Goal: Navigation & Orientation: Understand site structure

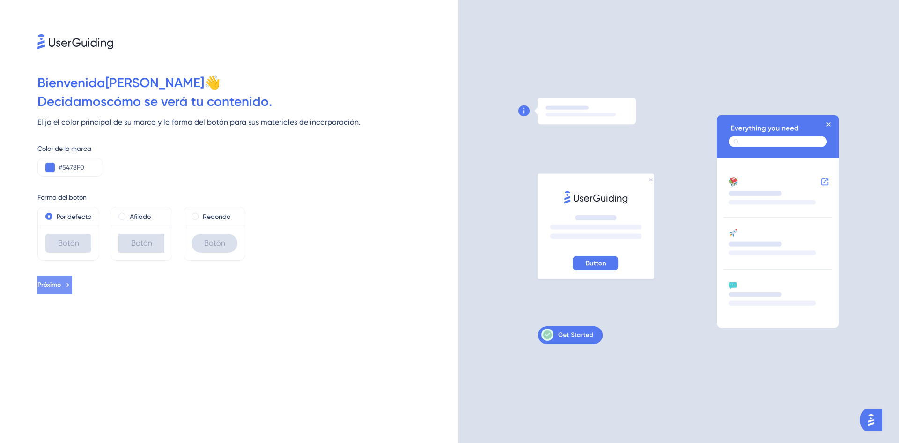
click at [53, 294] on button "Próximo" at bounding box center [54, 284] width 35 height 19
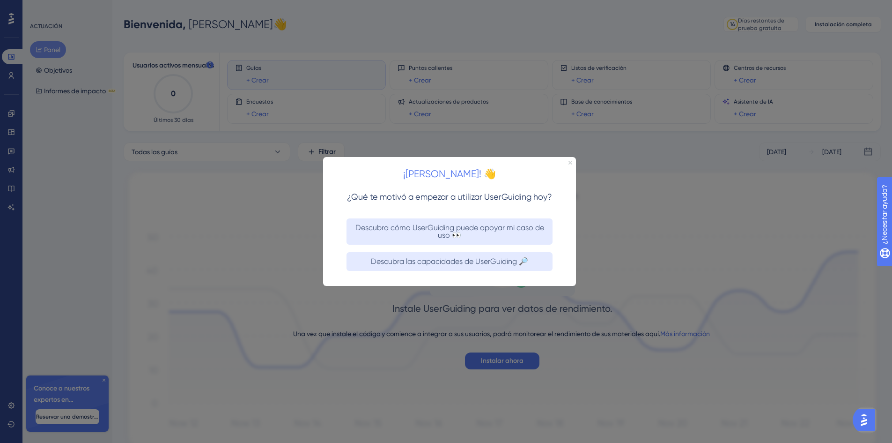
click at [569, 161] on icon "Cerrar vista previa" at bounding box center [571, 162] width 4 height 4
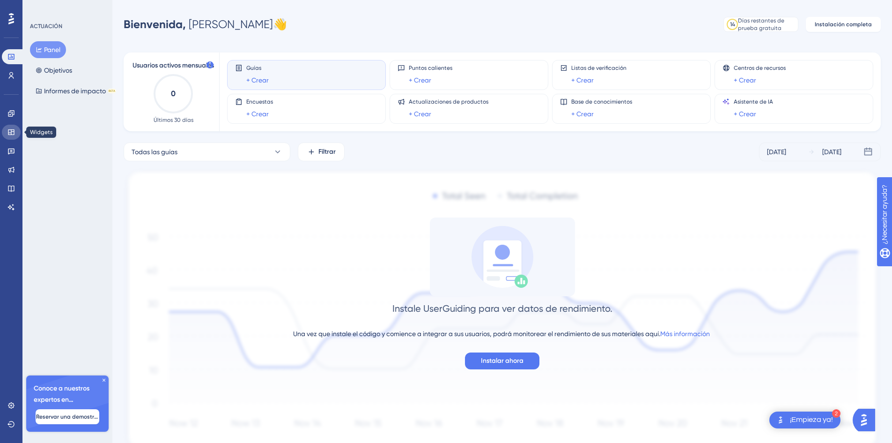
click at [12, 131] on icon at bounding box center [11, 132] width 6 height 6
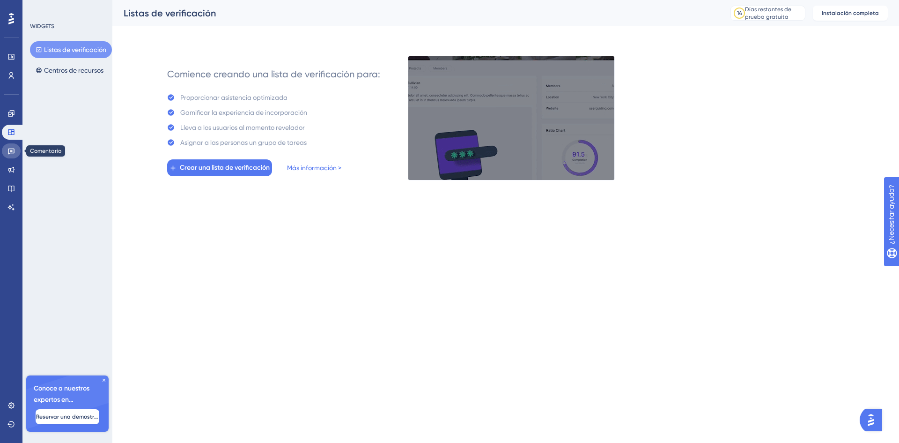
click at [3, 153] on link at bounding box center [11, 150] width 19 height 15
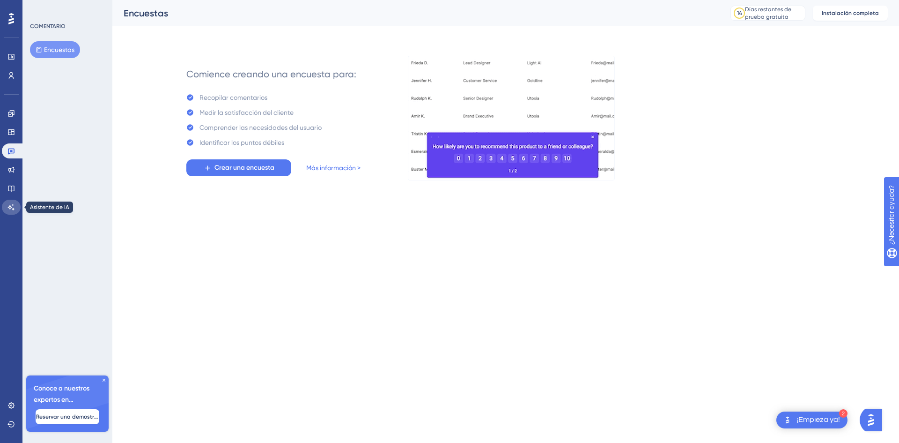
click at [11, 201] on link at bounding box center [11, 206] width 19 height 15
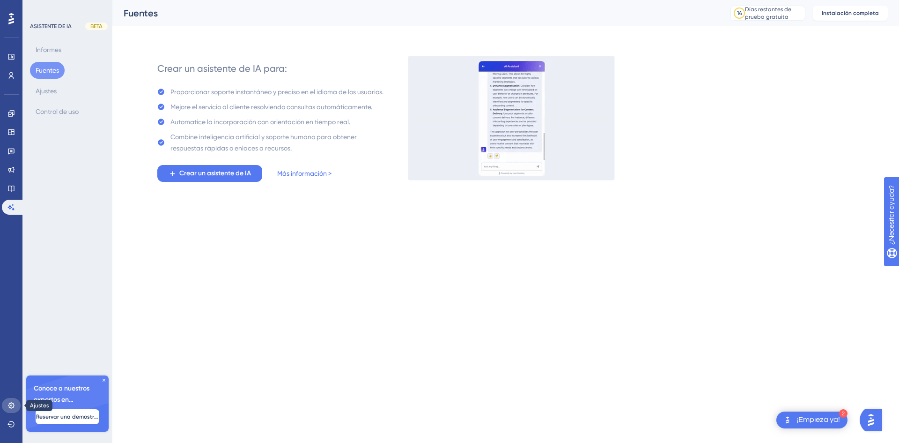
click at [7, 405] on link at bounding box center [11, 405] width 19 height 15
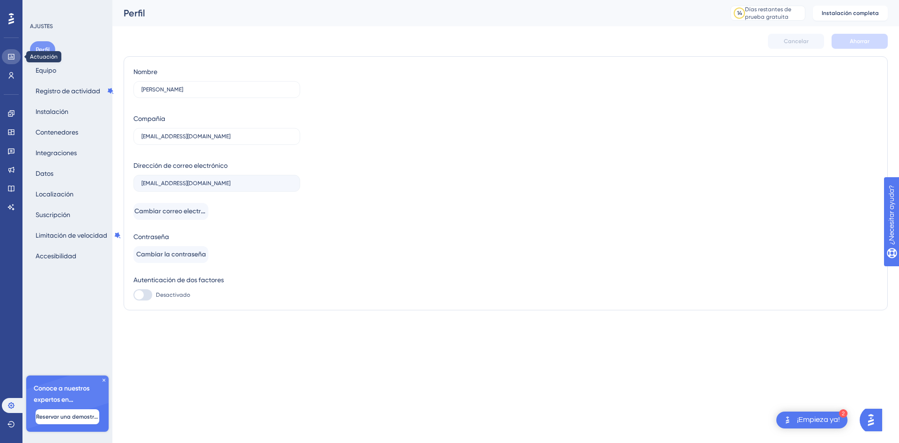
click at [13, 59] on icon at bounding box center [10, 56] width 7 height 7
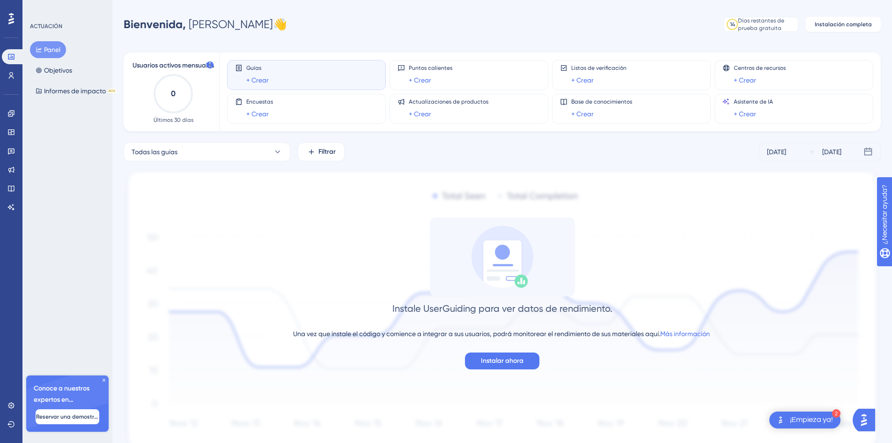
click at [255, 69] on font "Guías" at bounding box center [253, 68] width 15 height 7
click at [258, 78] on font "+ Crear" at bounding box center [257, 79] width 22 height 7
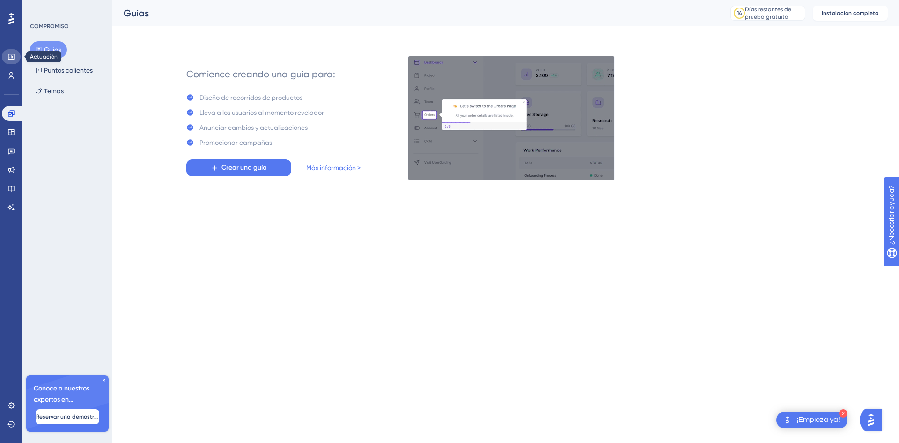
click at [6, 54] on link at bounding box center [11, 56] width 19 height 15
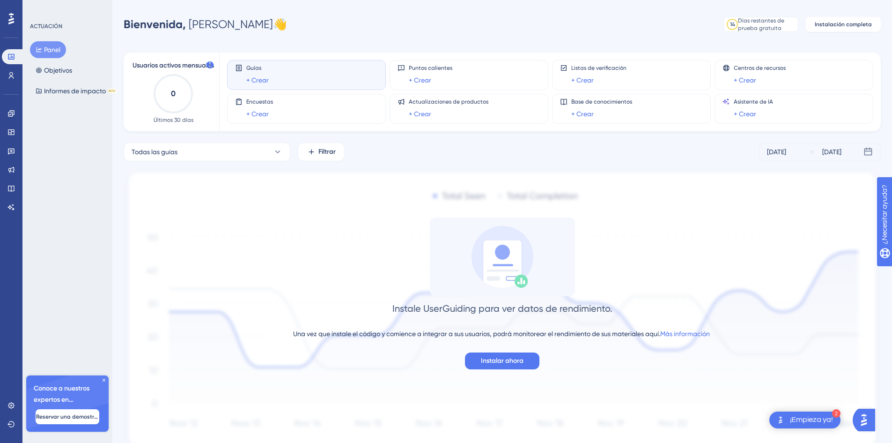
click at [201, 54] on div "Usuarios activos mensuales 0 Últimos 30 días" at bounding box center [173, 91] width 92 height 79
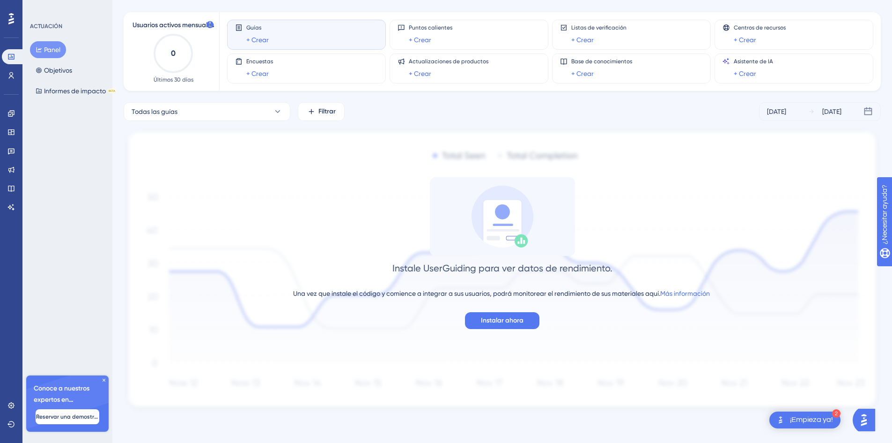
click at [820, 414] on div "2 ¡Empieza ya!" at bounding box center [804, 419] width 71 height 17
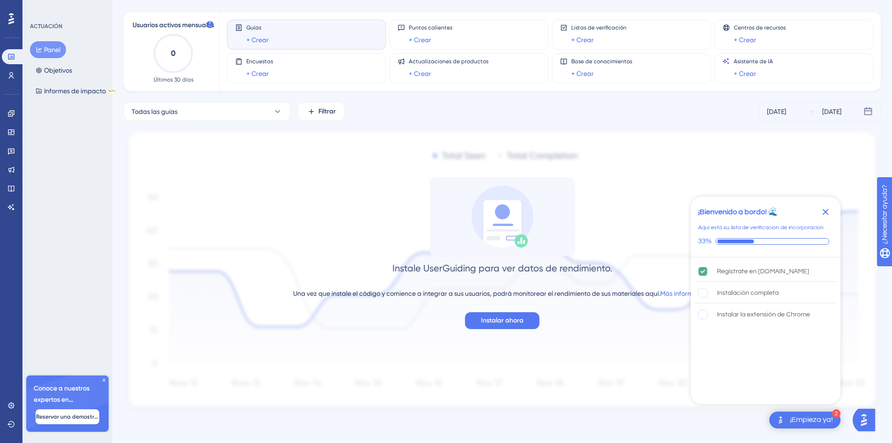
click at [821, 210] on icon "Cerrar lista de verificación" at bounding box center [825, 211] width 11 height 11
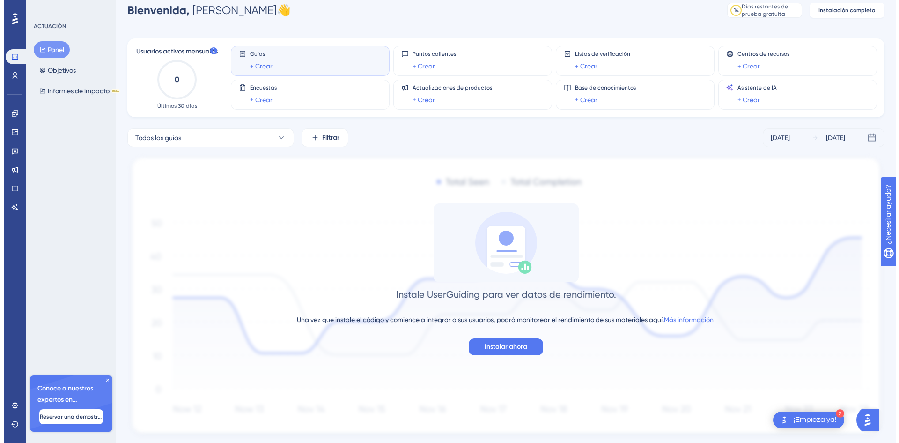
scroll to position [0, 0]
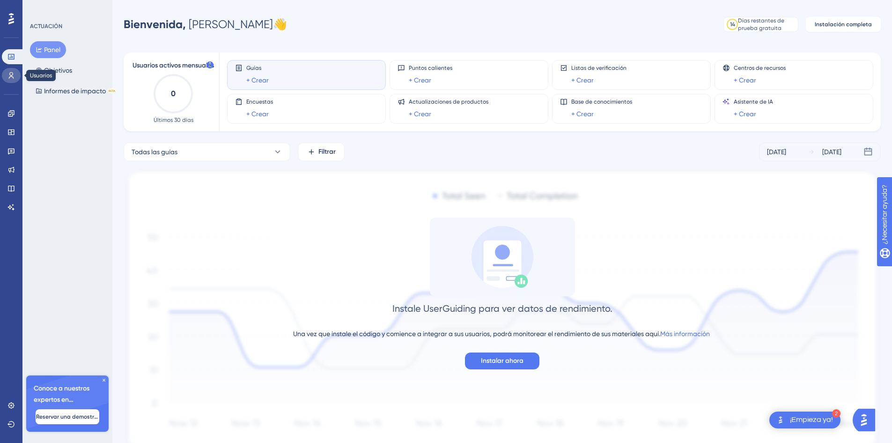
click at [10, 75] on icon at bounding box center [11, 75] width 5 height 7
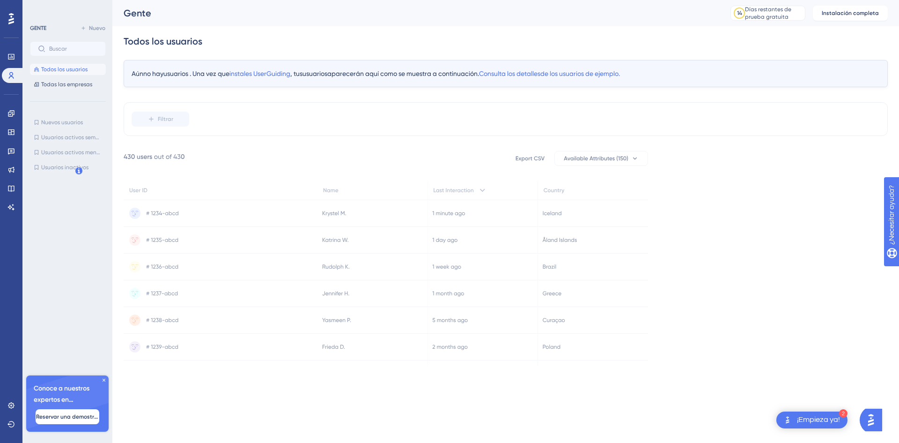
click at [10, 20] on icon at bounding box center [11, 18] width 6 height 11
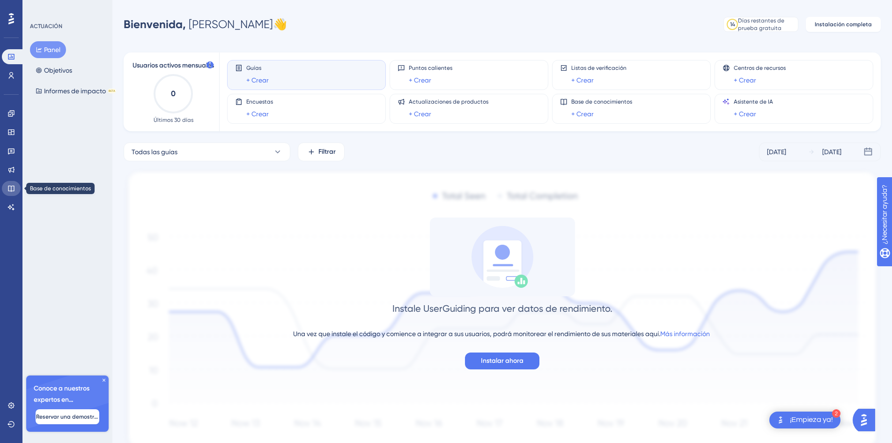
click at [5, 185] on link at bounding box center [11, 188] width 19 height 15
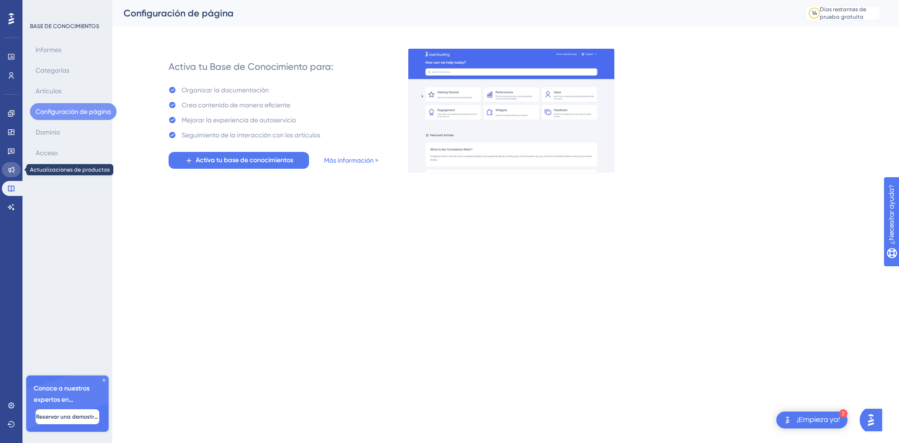
click at [11, 167] on icon at bounding box center [10, 169] width 7 height 7
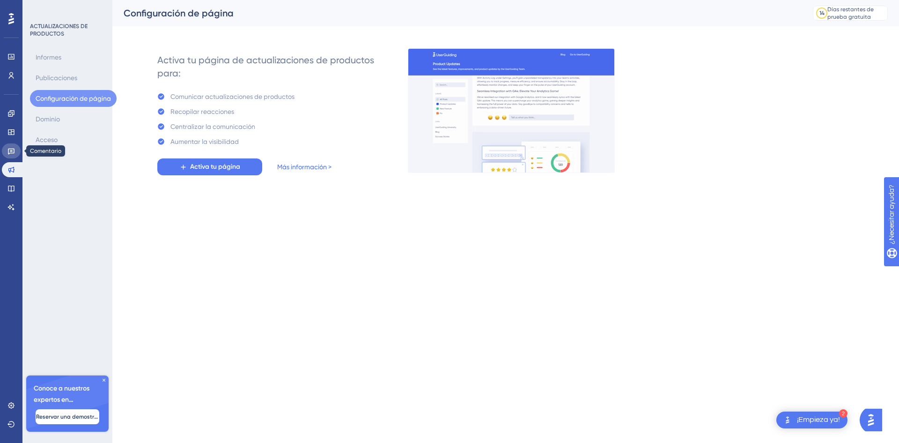
click at [7, 155] on link at bounding box center [11, 150] width 19 height 15
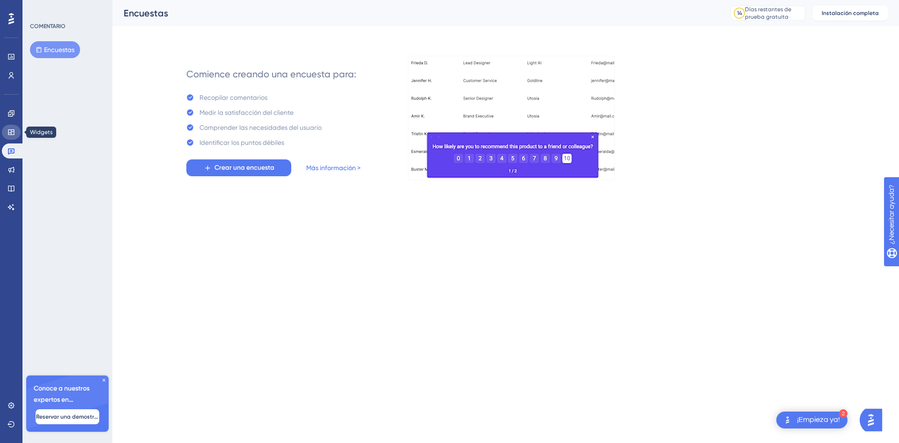
click at [14, 138] on link at bounding box center [11, 132] width 19 height 15
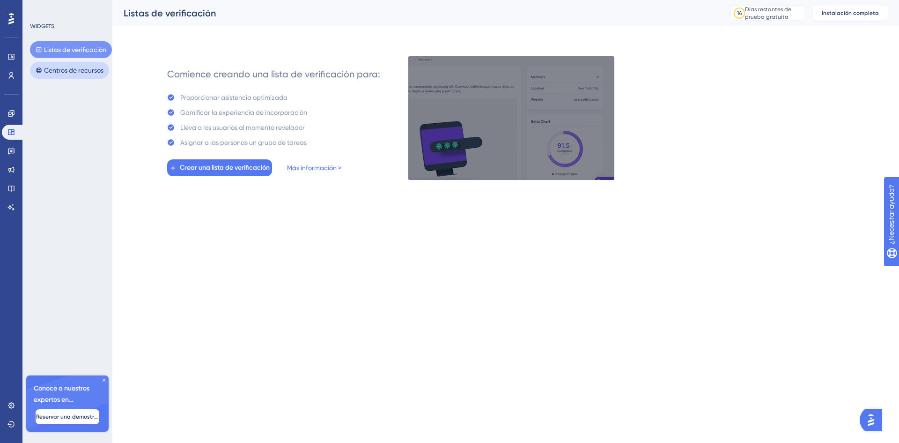
click at [75, 72] on font "Centros de recursos" at bounding box center [73, 69] width 59 height 7
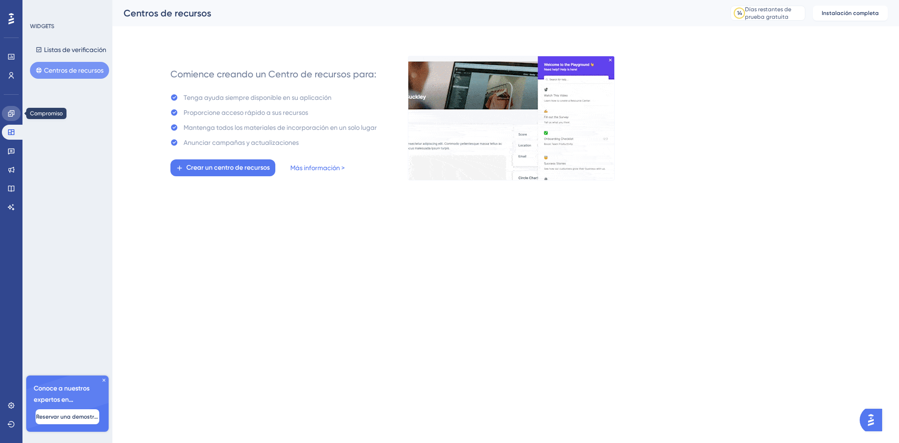
click at [18, 111] on link at bounding box center [11, 113] width 19 height 15
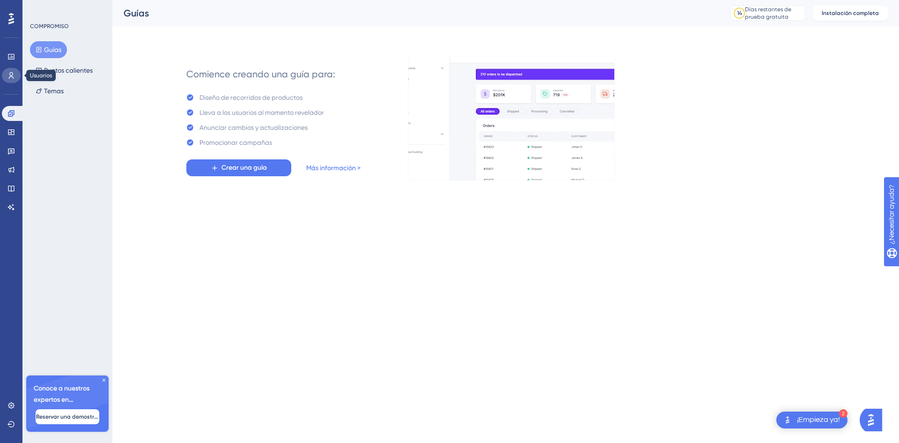
click at [15, 77] on icon at bounding box center [10, 75] width 7 height 7
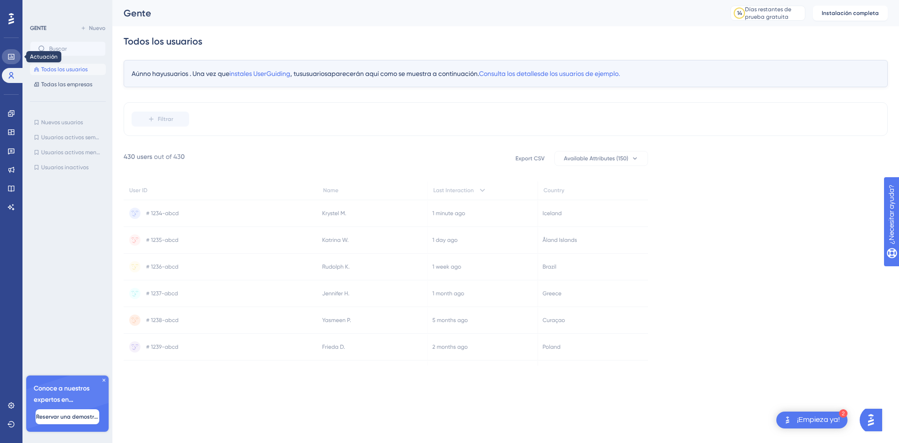
click at [9, 56] on icon at bounding box center [10, 56] width 7 height 7
